Goal: Task Accomplishment & Management: Manage account settings

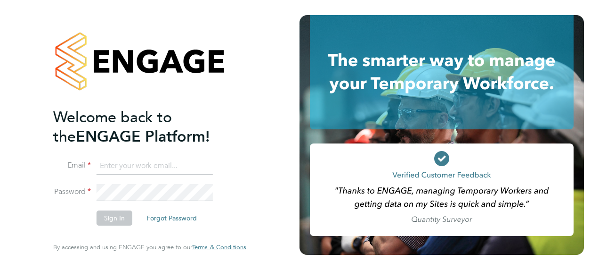
type input "james.kelly@hmsworks.co.uk"
click at [113, 213] on button "Sign In" at bounding box center [115, 217] width 36 height 15
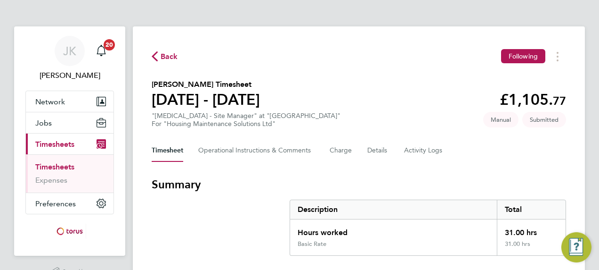
drag, startPoint x: 582, startPoint y: 89, endPoint x: 576, endPoint y: 138, distance: 49.4
drag, startPoint x: 576, startPoint y: 138, endPoint x: 547, endPoint y: 157, distance: 34.2
click at [547, 157] on div "Timesheet Operational Instructions & Comments Charge Details Activity Logs" at bounding box center [359, 150] width 415 height 23
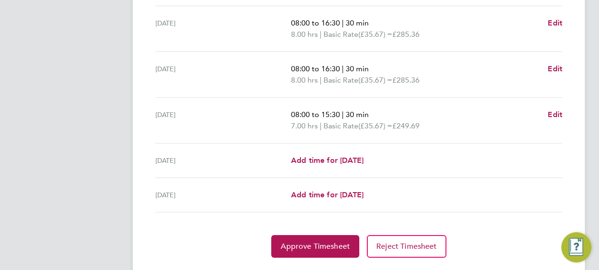
scroll to position [398, 0]
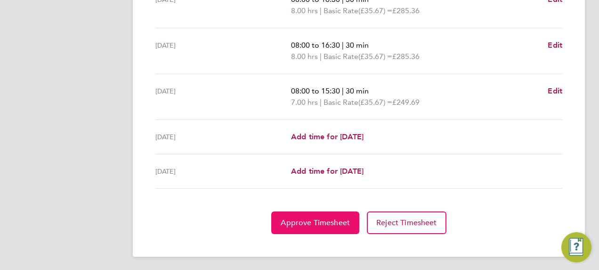
click at [315, 229] on button "Approve Timesheet" at bounding box center [315, 222] width 88 height 23
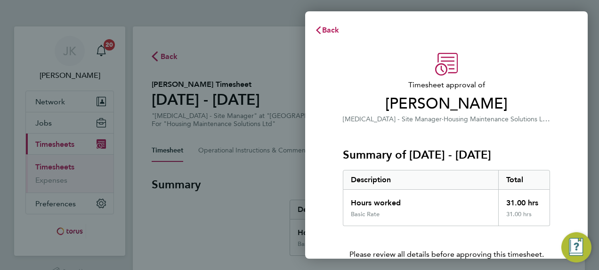
click at [508, 217] on div "31.00 hrs" at bounding box center [524, 217] width 52 height 15
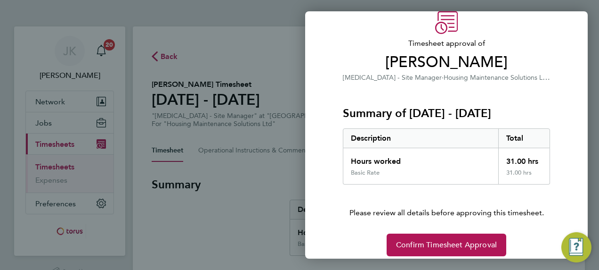
scroll to position [50, 0]
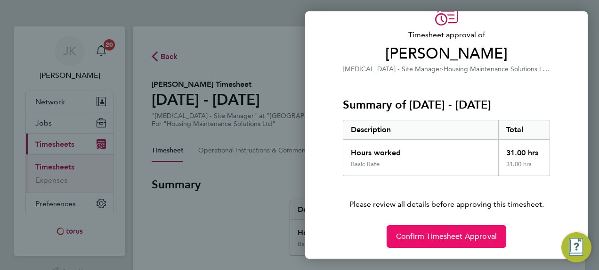
click at [455, 240] on button "Confirm Timesheet Approval" at bounding box center [447, 236] width 120 height 23
